Goal: Information Seeking & Learning: Stay updated

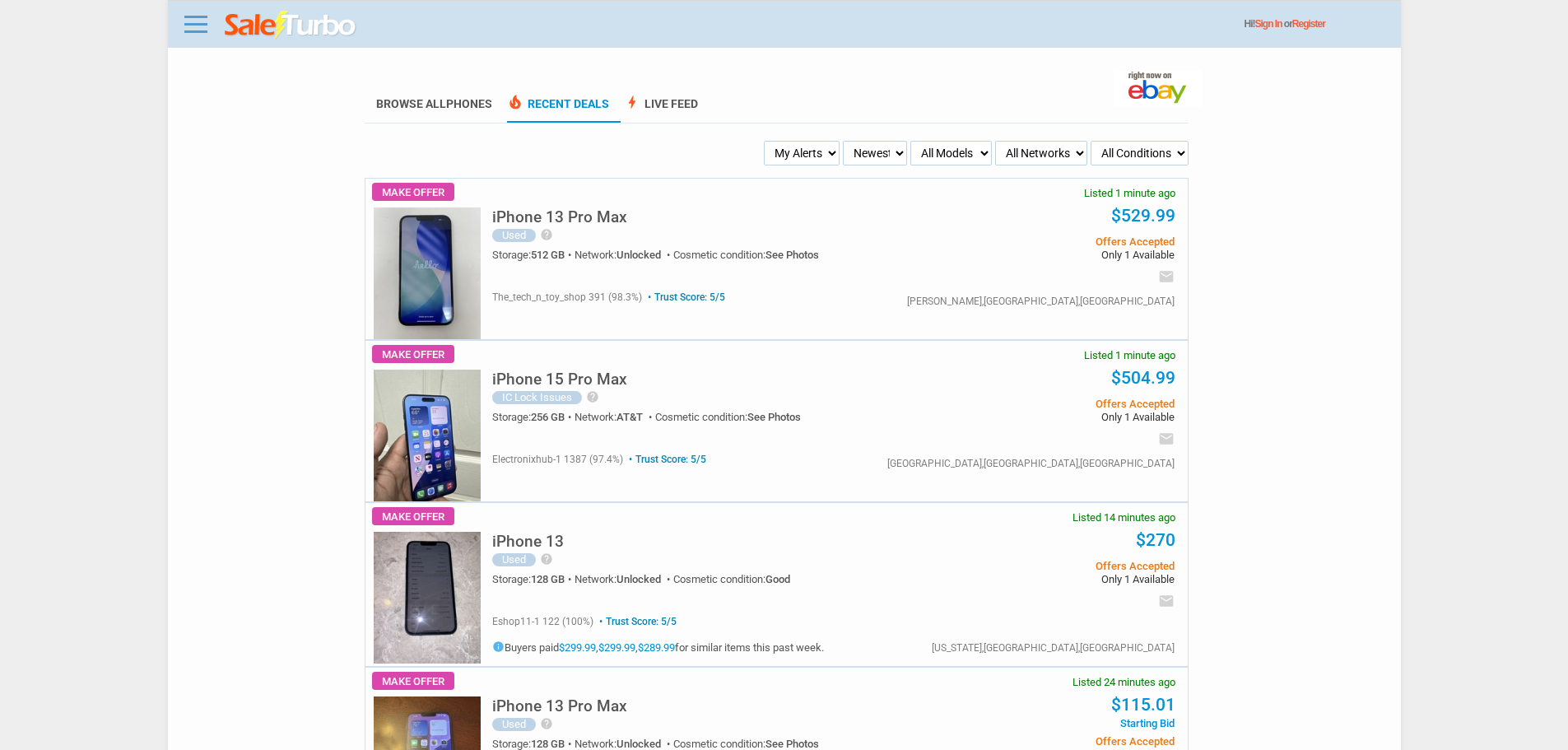
click at [790, 156] on select "My Alerts All Deals BIN Only w/ Offers Only" at bounding box center [801, 153] width 76 height 25
select select "flash_bin"
click at [766, 141] on select "My Alerts All Deals BIN Only w/ Offers Only" at bounding box center [801, 153] width 76 height 25
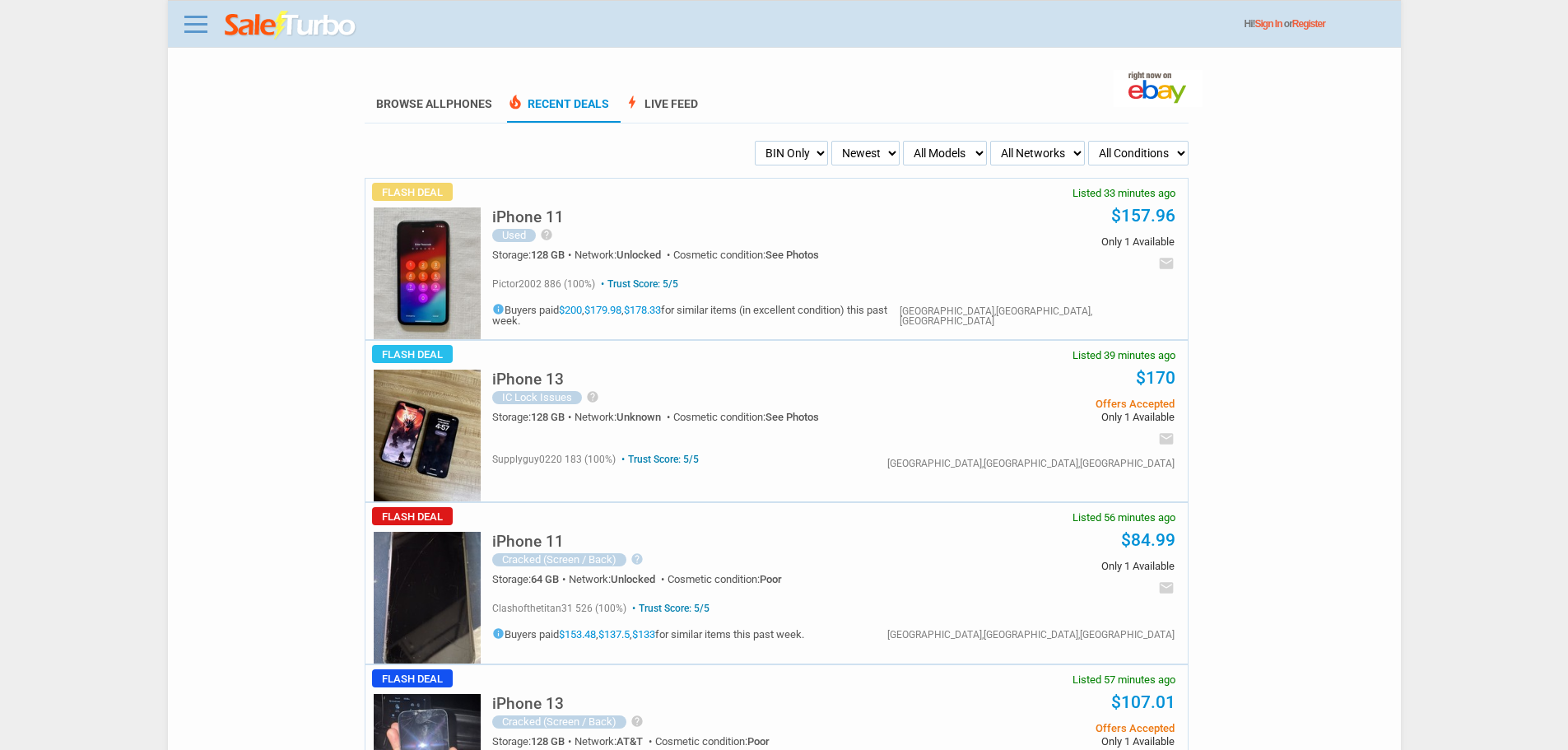
drag, startPoint x: 824, startPoint y: 163, endPoint x: 858, endPoint y: 161, distance: 34.1
click at [827, 163] on select "My Alerts All Deals BIN Only w/ Offers Only" at bounding box center [792, 153] width 73 height 25
drag, startPoint x: 868, startPoint y: 160, endPoint x: 849, endPoint y: 55, distance: 106.7
click at [868, 159] on select "Newest Oldest Sold Fastest Savvy Buyers Price (Low - High) Price (High - Low)" at bounding box center [865, 153] width 68 height 25
click at [790, 148] on select "My Alerts All Deals BIN Only w/ Offers Only" at bounding box center [792, 153] width 73 height 25
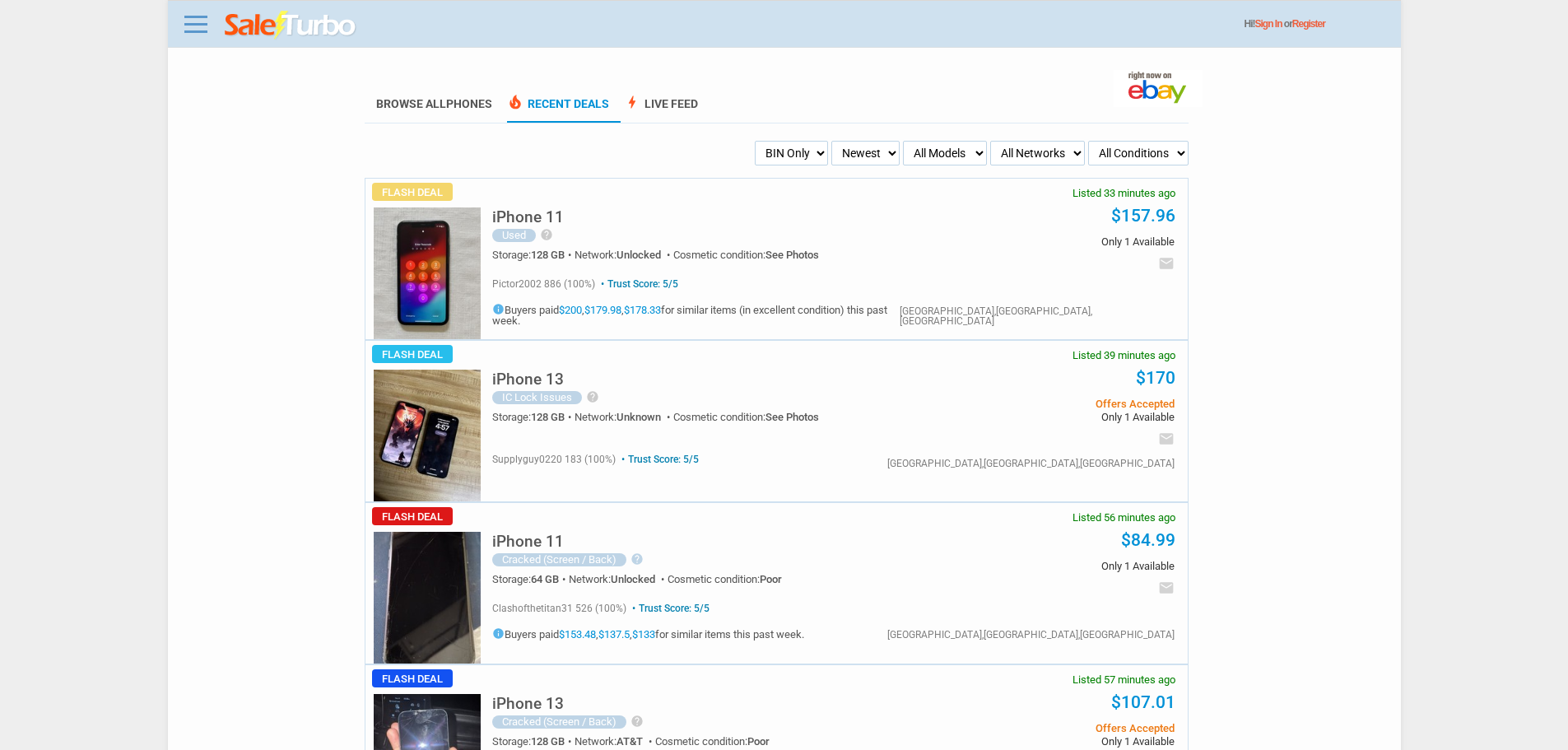
select select "all_deals"
click at [755, 141] on select "My Alerts All Deals BIN Only w/ Offers Only" at bounding box center [792, 153] width 73 height 25
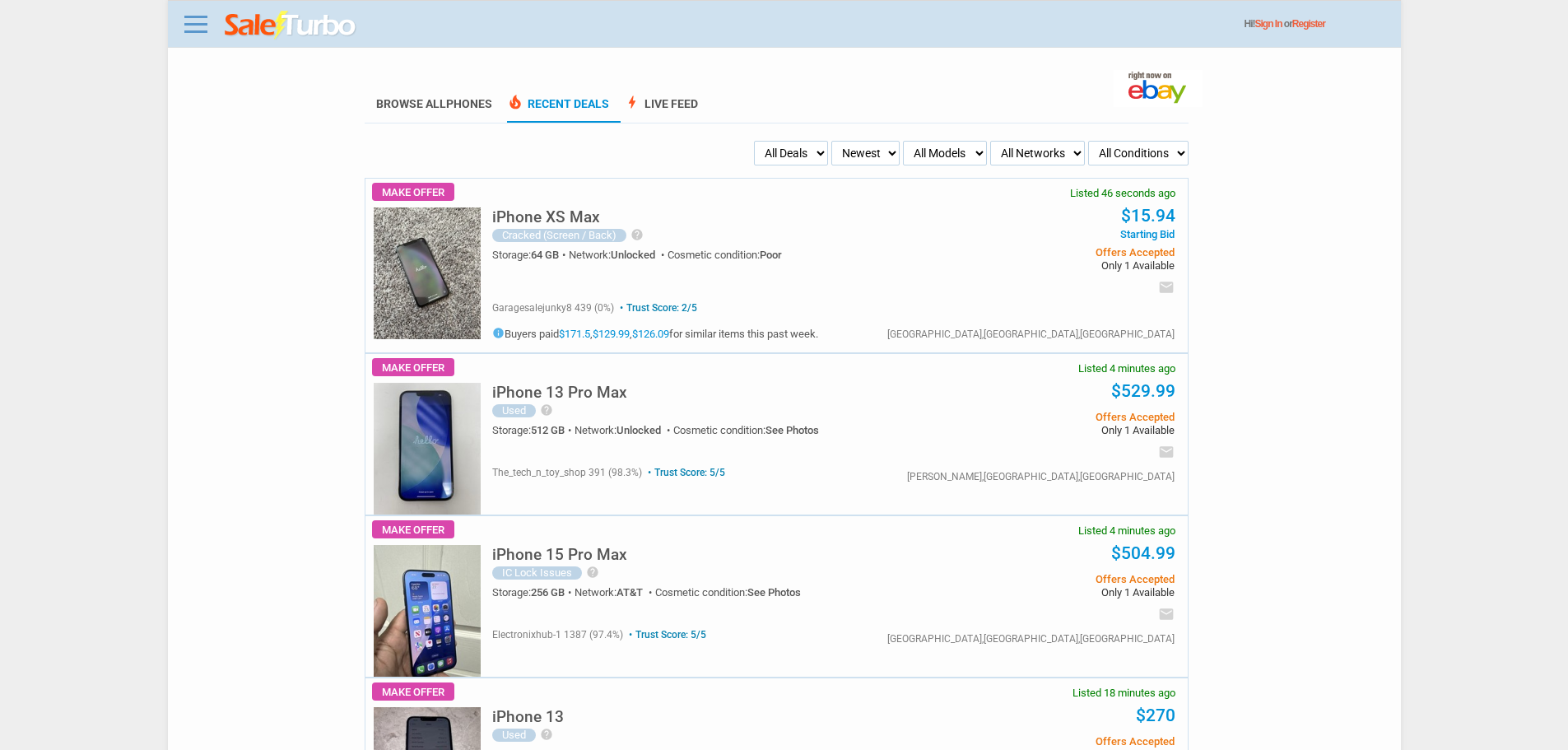
click at [803, 159] on select "My Alerts All Deals BIN Only w/ Offers Only" at bounding box center [791, 153] width 74 height 25
select select "flash_offers"
click at [754, 141] on select "My Alerts All Deals BIN Only w/ Offers Only" at bounding box center [791, 153] width 74 height 25
click at [798, 162] on select "My Alerts All Deals BIN Only w/ Offers Only" at bounding box center [776, 153] width 103 height 25
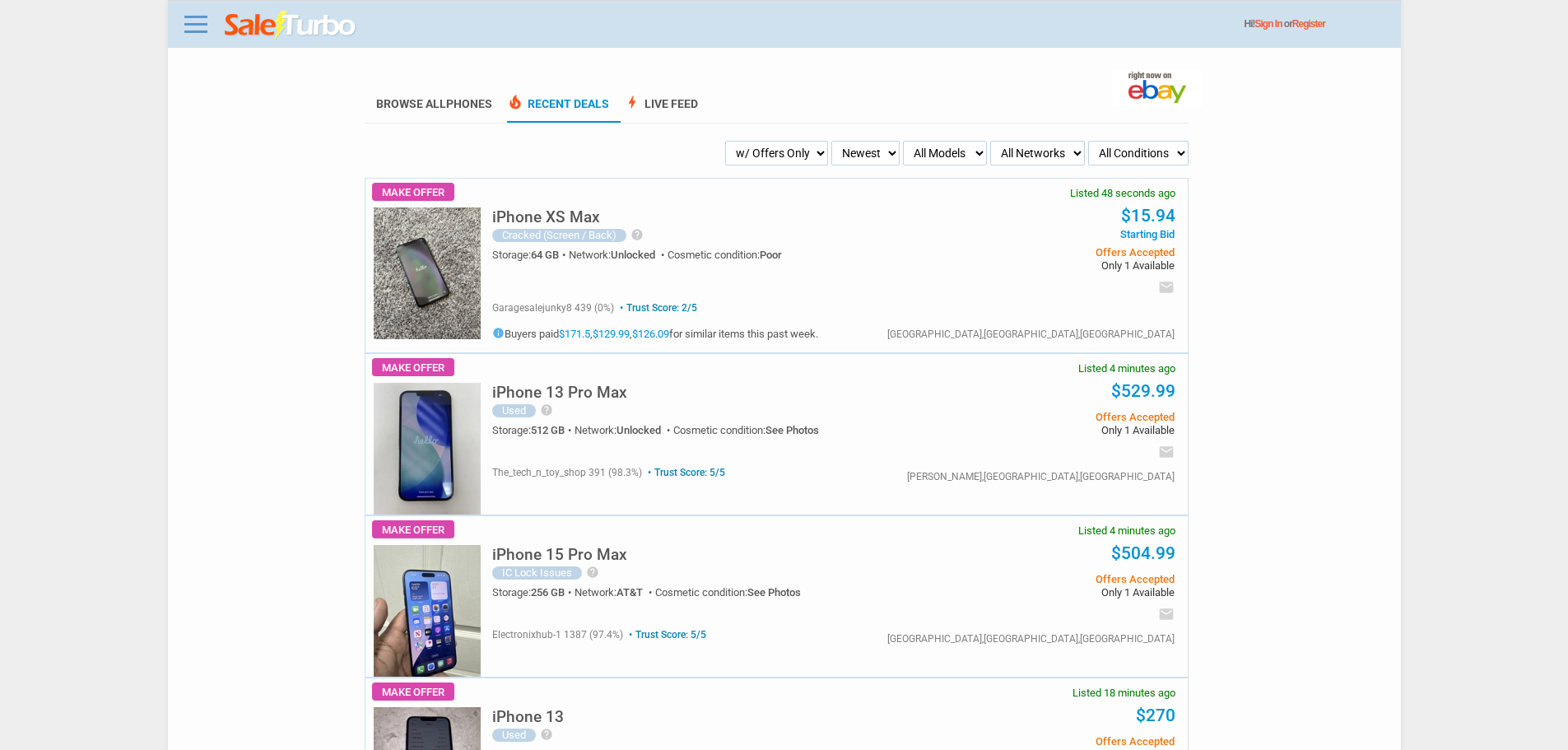
select select "all_deals"
click at [754, 141] on select "My Alerts All Deals BIN Only w/ Offers Only" at bounding box center [776, 153] width 103 height 25
click at [797, 162] on select "My Alerts All Deals BIN Only w/ Offers Only" at bounding box center [791, 153] width 74 height 25
select select "sent"
click at [754, 141] on select "My Alerts All Deals BIN Only w/ Offers Only" at bounding box center [791, 153] width 74 height 25
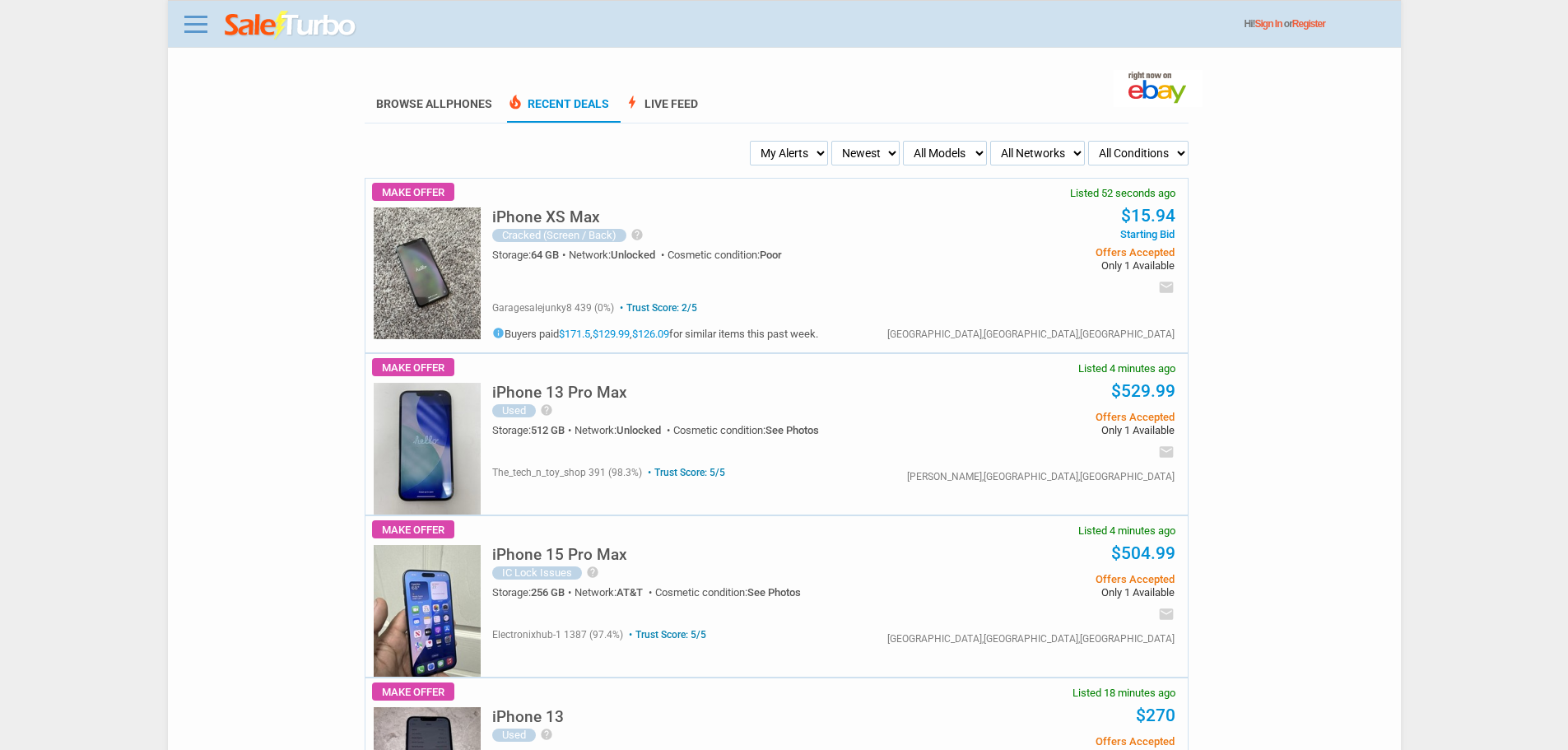
click at [794, 154] on select "My Alerts All Deals BIN Only w/ Offers Only" at bounding box center [789, 153] width 78 height 25
select select "flash_offers"
click at [750, 141] on select "My Alerts All Deals BIN Only w/ Offers Only" at bounding box center [789, 153] width 78 height 25
click at [790, 165] on select "My Alerts All Deals BIN Only w/ Offers Only" at bounding box center [776, 153] width 103 height 25
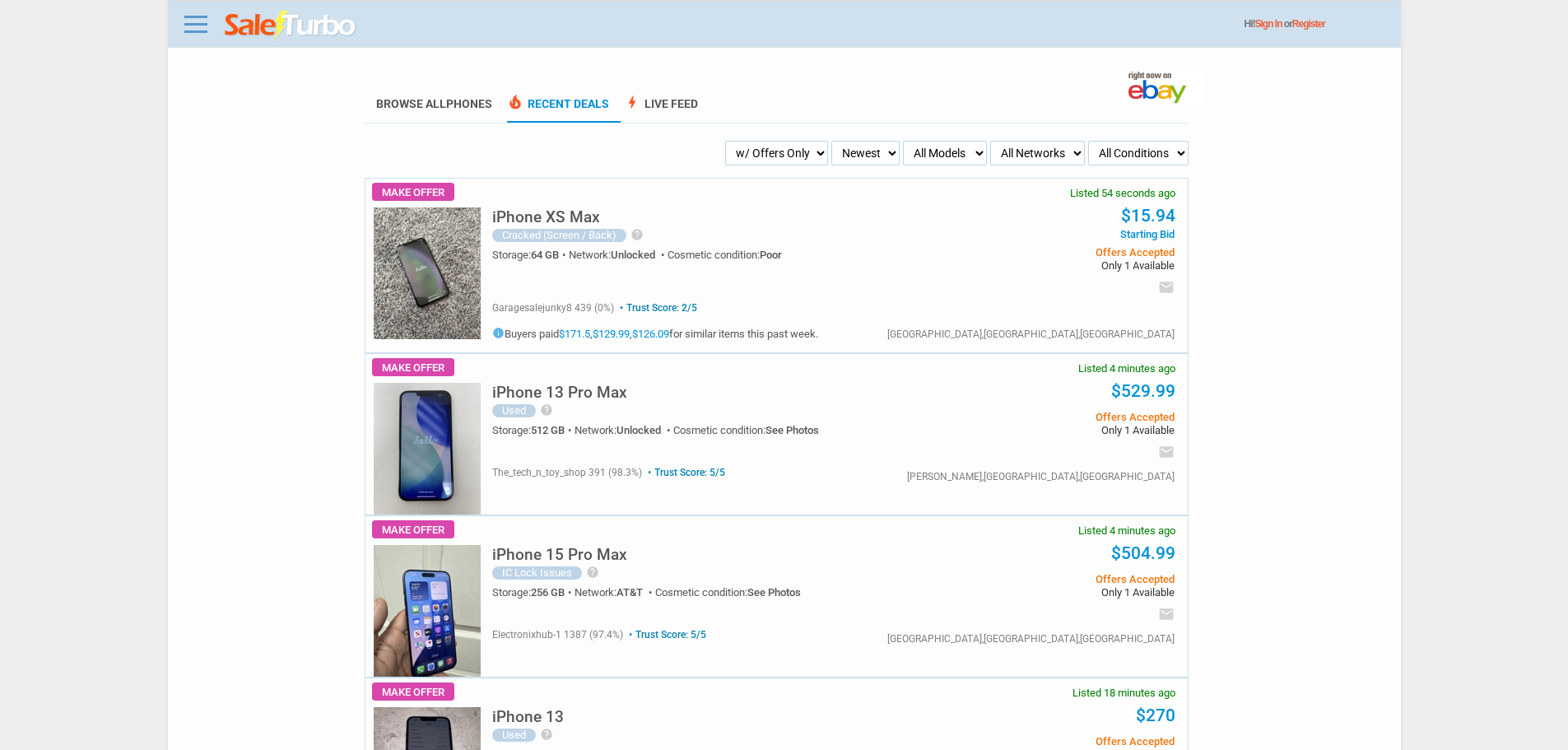
select select "flash_bin"
click at [755, 141] on select "My Alerts All Deals BIN Only w/ Offers Only" at bounding box center [776, 153] width 103 height 25
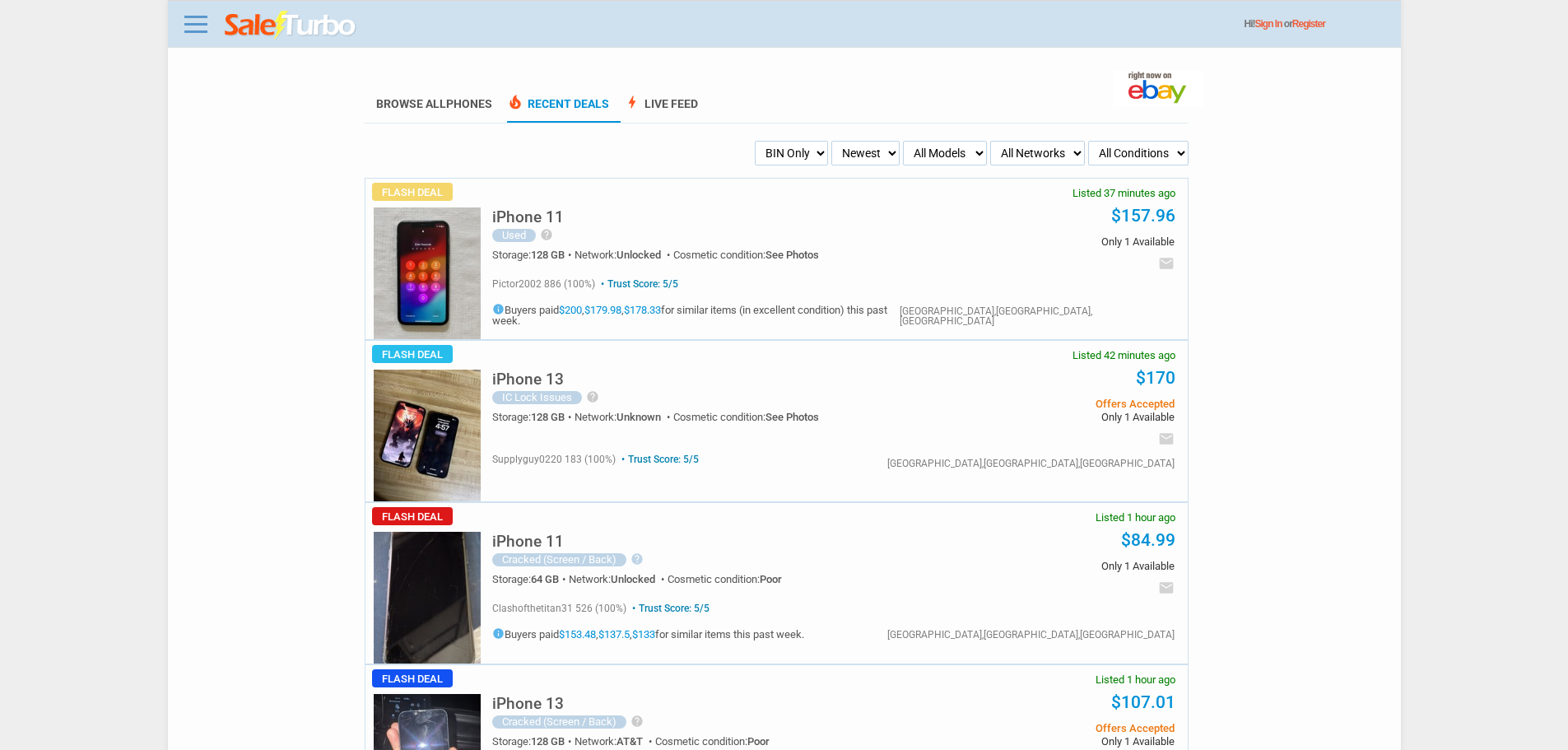
click at [880, 165] on select "Newest Oldest Sold Fastest Savvy Buyers Price (Low - High) Price (High - Low)" at bounding box center [865, 153] width 68 height 25
